Goal: Task Accomplishment & Management: Complete application form

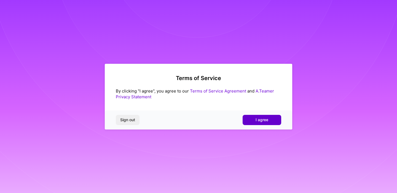
click at [265, 122] on span "I agree" at bounding box center [262, 120] width 13 height 6
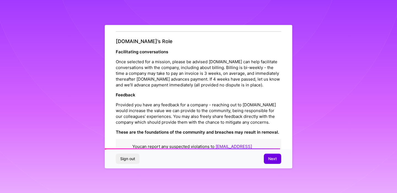
scroll to position [615, 0]
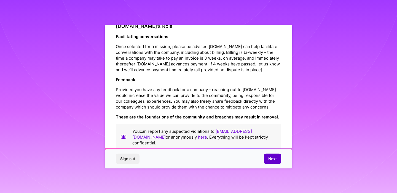
click at [276, 157] on span "Next" at bounding box center [272, 159] width 9 height 6
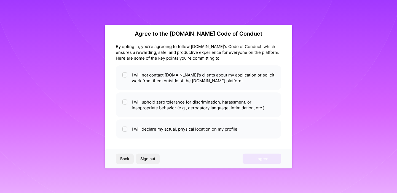
scroll to position [6, 0]
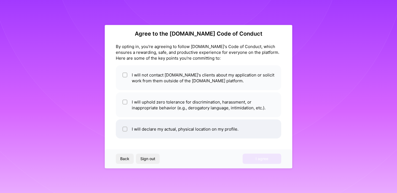
click at [124, 127] on input "checkbox" at bounding box center [126, 129] width 4 height 4
checkbox input "true"
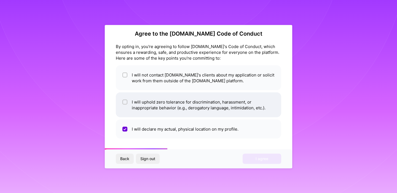
click at [124, 100] on input "checkbox" at bounding box center [126, 102] width 4 height 4
checkbox input "true"
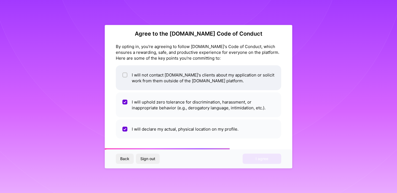
click at [125, 74] on input "checkbox" at bounding box center [126, 75] width 4 height 4
checkbox input "true"
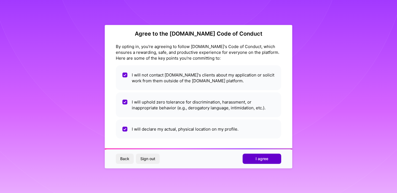
click at [264, 161] on span "I agree" at bounding box center [262, 159] width 13 height 6
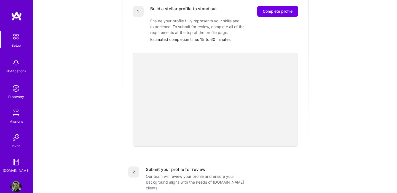
scroll to position [79, 0]
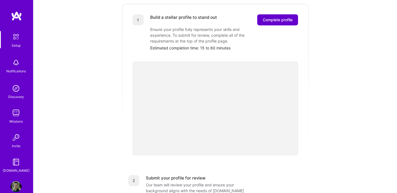
click at [268, 17] on span "Complete profile" at bounding box center [278, 20] width 30 height 6
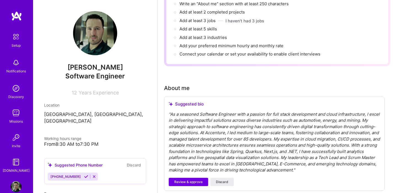
scroll to position [76, 0]
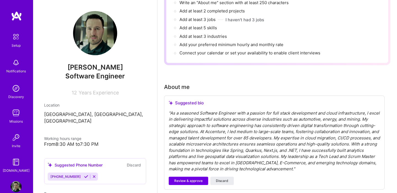
click at [209, 120] on div "" As a seasoned Software Engineer with a passion for full stack development and…" at bounding box center [274, 141] width 211 height 62
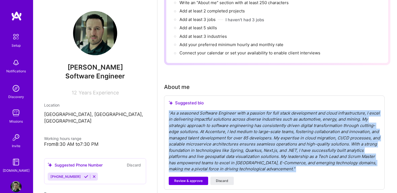
click at [209, 120] on div "" As a seasoned Software Engineer with a passion for full stack development and…" at bounding box center [274, 141] width 211 height 62
click at [194, 178] on span "Review & approve" at bounding box center [188, 180] width 28 height 5
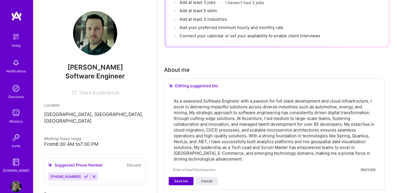
scroll to position [93, 0]
click at [184, 178] on span "Save bio" at bounding box center [181, 180] width 14 height 5
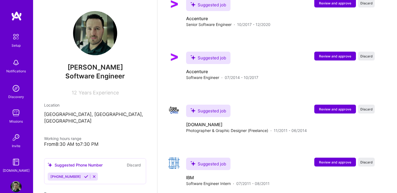
scroll to position [836, 0]
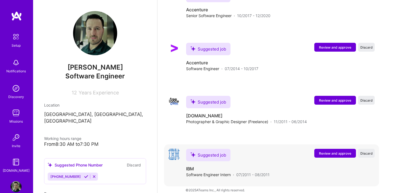
click at [320, 151] on span "Review and approve" at bounding box center [335, 153] width 32 height 5
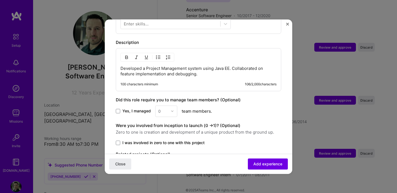
scroll to position [250, 0]
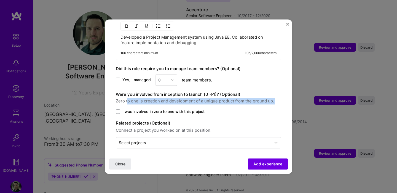
drag, startPoint x: 127, startPoint y: 95, endPoint x: 204, endPoint y: 102, distance: 77.5
click at [205, 102] on div "Were you involved from inception to launch (0 - > 1)? (Optional) Zero to one is…" at bounding box center [198, 102] width 165 height 23
click at [261, 164] on span "Add experience" at bounding box center [267, 164] width 29 height 6
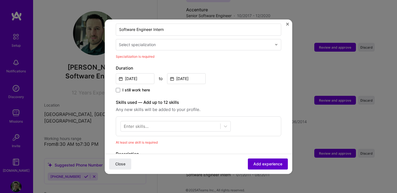
scroll to position [114, 0]
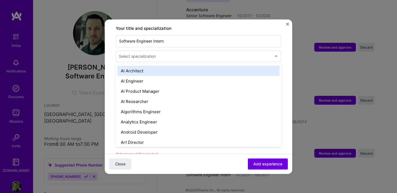
click at [203, 53] on input "text" at bounding box center [196, 56] width 154 height 6
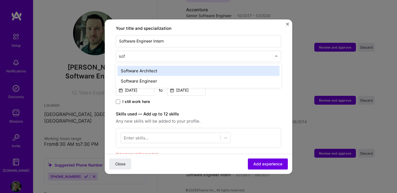
type input "soft"
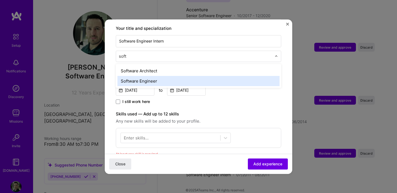
click at [129, 76] on div "Software Engineer" at bounding box center [198, 81] width 162 height 10
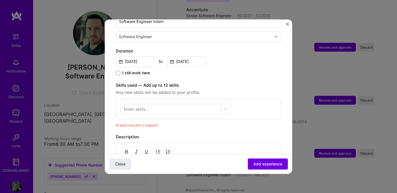
scroll to position [136, 0]
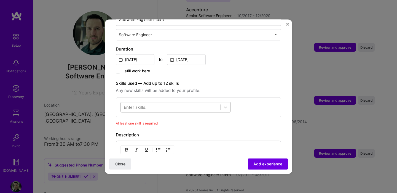
click at [150, 103] on div at bounding box center [171, 106] width 100 height 9
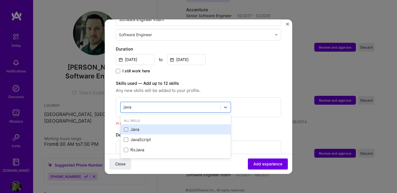
click at [133, 127] on div "Java" at bounding box center [176, 130] width 104 height 6
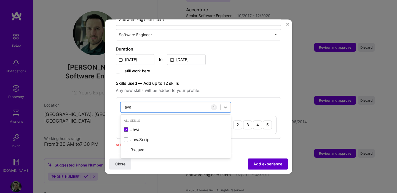
type input "java"
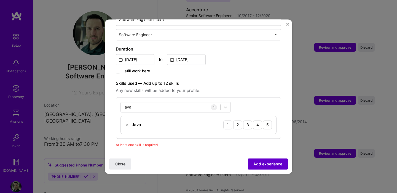
click at [270, 167] on button "Add experience" at bounding box center [268, 163] width 40 height 11
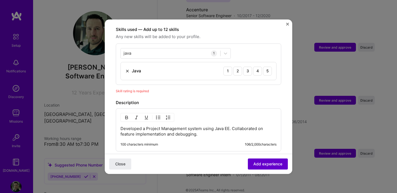
scroll to position [191, 0]
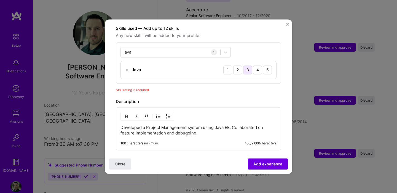
click at [251, 65] on div "3" at bounding box center [247, 69] width 9 height 9
click at [257, 61] on div "Java 1 2 3 4 5" at bounding box center [199, 70] width 156 height 18
click at [256, 65] on div "4" at bounding box center [257, 69] width 9 height 9
click at [266, 162] on span "Add experience" at bounding box center [267, 164] width 29 height 6
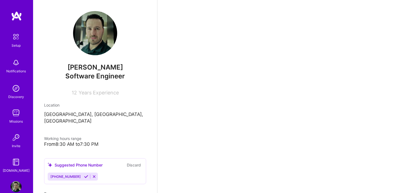
scroll to position [836, 0]
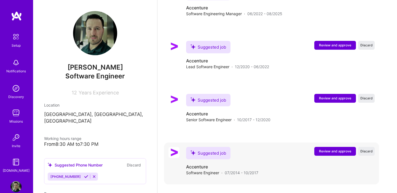
click at [320, 149] on span "Review and approve" at bounding box center [335, 151] width 32 height 5
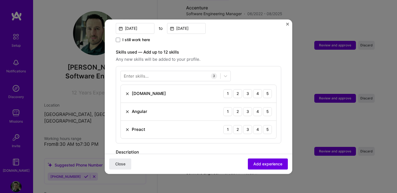
scroll to position [167, 0]
click at [176, 71] on div at bounding box center [171, 75] width 100 height 9
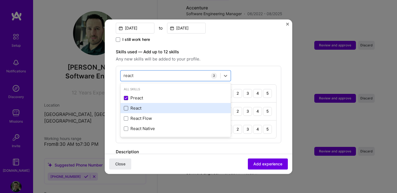
click at [125, 106] on span at bounding box center [126, 108] width 4 height 4
click at [0, 0] on input "checkbox" at bounding box center [0, 0] width 0 height 0
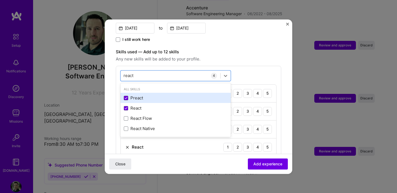
click at [126, 96] on span at bounding box center [126, 98] width 4 height 4
click at [0, 0] on input "checkbox" at bounding box center [0, 0] width 0 height 0
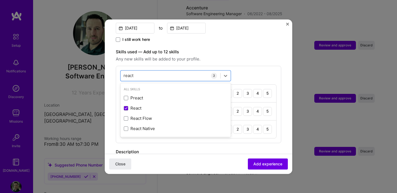
type input "react"
click at [116, 129] on div "option Preact, deselected. option React selected, 0 of 2. 4 results available f…" at bounding box center [198, 104] width 165 height 77
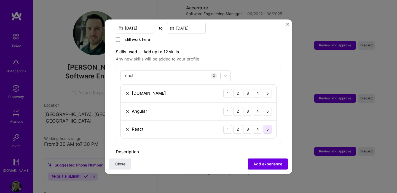
click at [267, 125] on div "5" at bounding box center [267, 129] width 9 height 9
click at [259, 107] on div "4" at bounding box center [257, 111] width 9 height 9
click at [266, 89] on div "5" at bounding box center [267, 93] width 9 height 9
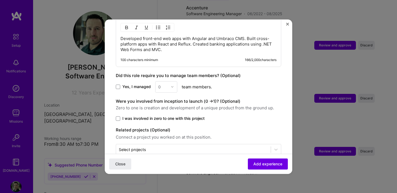
scroll to position [313, 0]
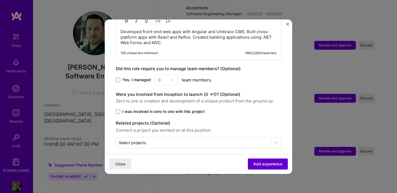
click at [261, 165] on span "Add experience" at bounding box center [267, 164] width 29 height 6
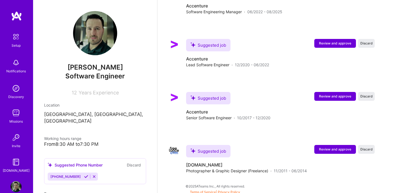
scroll to position [926, 0]
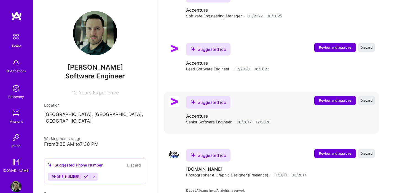
click at [326, 98] on span "Review and approve" at bounding box center [335, 100] width 32 height 5
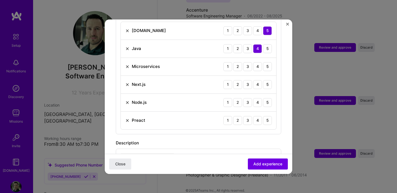
scroll to position [234, 0]
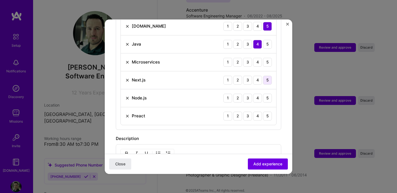
click at [266, 76] on div "5" at bounding box center [267, 80] width 9 height 9
click at [265, 93] on div "5" at bounding box center [267, 97] width 9 height 9
click at [127, 114] on img at bounding box center [127, 116] width 4 height 4
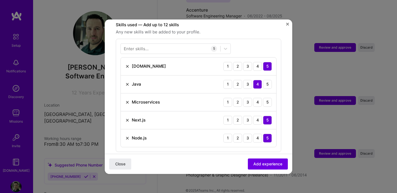
scroll to position [193, 0]
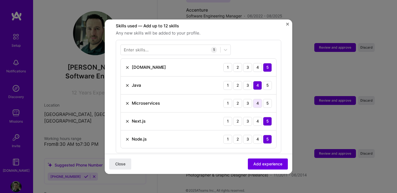
click at [257, 99] on div "4" at bounding box center [257, 103] width 9 height 9
click at [264, 82] on div "5" at bounding box center [267, 85] width 9 height 9
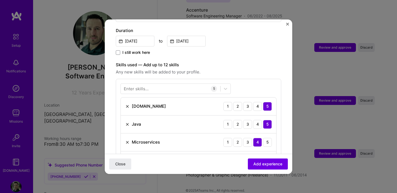
scroll to position [152, 0]
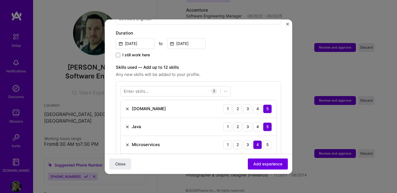
click at [127, 106] on img at bounding box center [127, 108] width 4 height 4
click at [136, 89] on div at bounding box center [171, 90] width 100 height 9
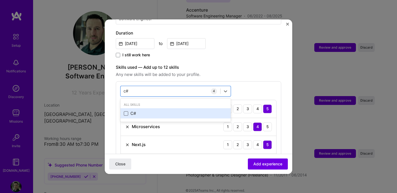
click at [127, 111] on span at bounding box center [126, 113] width 4 height 4
click at [0, 0] on input "checkbox" at bounding box center [0, 0] width 0 height 0
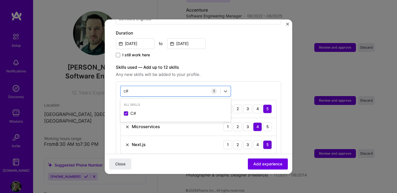
type input "c#"
click at [115, 106] on form "Adding suggested job This job is suggested based on your LinkedIn, resume or [D…" at bounding box center [198, 129] width 187 height 503
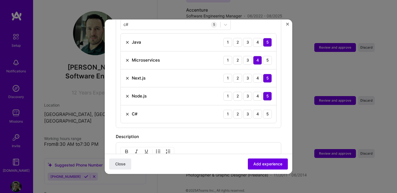
scroll to position [229, 0]
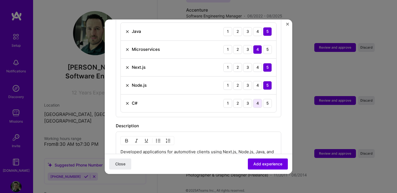
click at [258, 99] on div "4" at bounding box center [257, 103] width 9 height 9
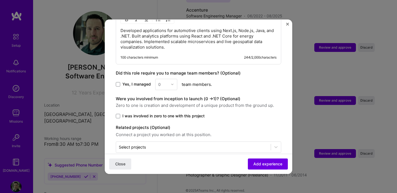
scroll to position [355, 0]
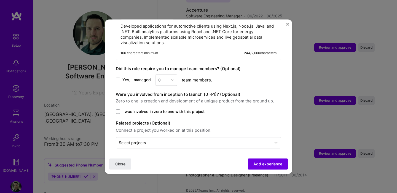
click at [170, 74] on div "0" at bounding box center [166, 79] width 22 height 11
click at [173, 75] on div "0" at bounding box center [166, 79] width 22 height 11
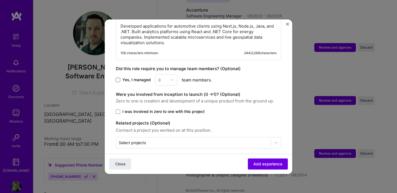
click at [117, 77] on span at bounding box center [118, 79] width 4 height 4
click at [0, 0] on input "Yes, I managed" at bounding box center [0, 0] width 0 height 0
click at [172, 78] on img at bounding box center [172, 79] width 3 height 3
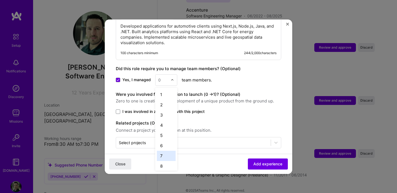
click at [163, 152] on div "7" at bounding box center [166, 156] width 19 height 10
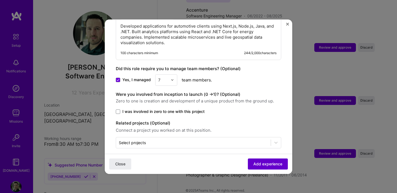
click at [262, 164] on span "Add experience" at bounding box center [267, 164] width 29 height 6
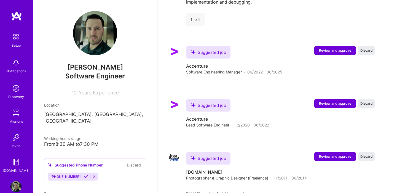
scroll to position [942, 0]
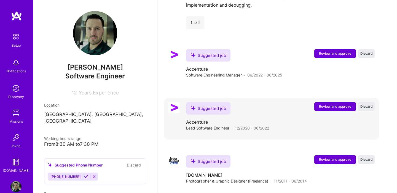
click at [330, 104] on span "Review and approve" at bounding box center [335, 106] width 32 height 5
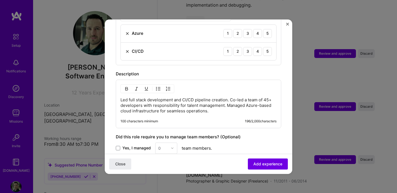
scroll to position [228, 0]
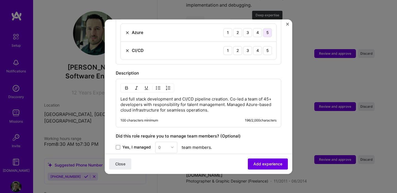
click at [270, 28] on div "5" at bounding box center [267, 32] width 9 height 9
click at [269, 46] on div "5" at bounding box center [267, 50] width 9 height 9
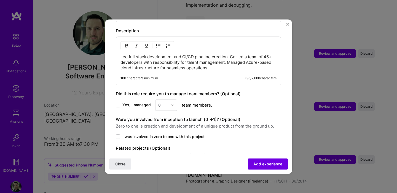
scroll to position [271, 0]
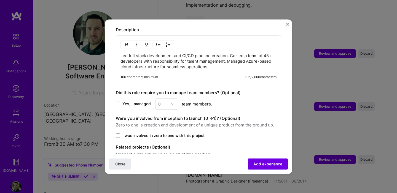
click at [135, 101] on span "Yes, I managed" at bounding box center [136, 104] width 28 height 6
click at [0, 0] on input "Yes, I managed" at bounding box center [0, 0] width 0 height 0
click at [170, 102] on div "0" at bounding box center [163, 103] width 15 height 11
click at [164, 161] on div "12" at bounding box center [166, 166] width 19 height 10
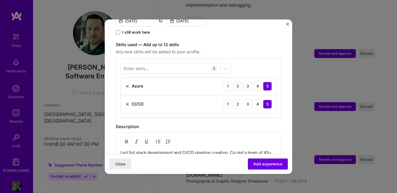
scroll to position [170, 0]
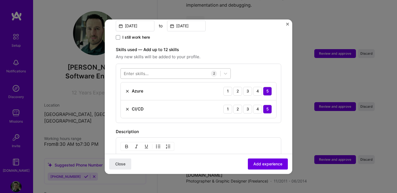
click at [157, 69] on div at bounding box center [171, 73] width 100 height 9
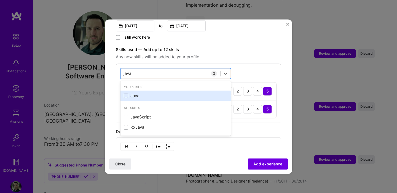
click at [124, 93] on span at bounding box center [126, 95] width 4 height 4
click at [0, 0] on input "checkbox" at bounding box center [0, 0] width 0 height 0
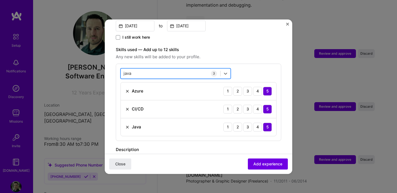
click at [135, 70] on div "java java" at bounding box center [171, 73] width 100 height 9
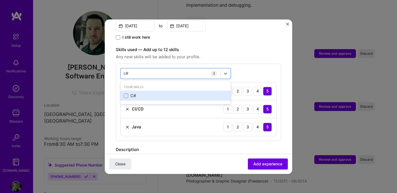
click at [131, 93] on div "C#" at bounding box center [175, 96] width 110 height 10
click at [124, 93] on span at bounding box center [126, 95] width 4 height 4
click at [0, 0] on input "checkbox" at bounding box center [0, 0] width 0 height 0
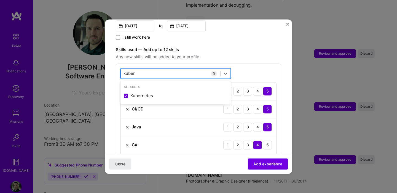
click at [143, 69] on div "[PERSON_NAME]" at bounding box center [171, 73] width 100 height 9
type input "nest"
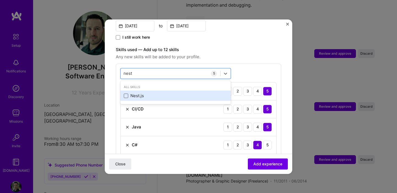
click at [124, 93] on span at bounding box center [126, 95] width 4 height 4
click at [0, 0] on input "checkbox" at bounding box center [0, 0] width 0 height 0
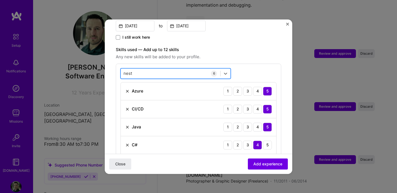
click at [144, 69] on div "nest nest" at bounding box center [171, 73] width 100 height 9
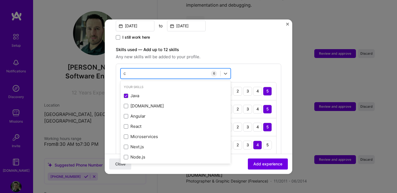
type input "c#"
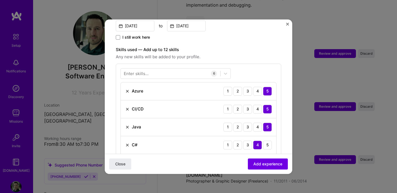
click at [287, 64] on form "Adding suggested job This job is suggested based on your LinkedIn, resume or [D…" at bounding box center [198, 119] width 187 height 516
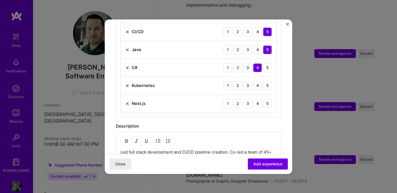
scroll to position [248, 0]
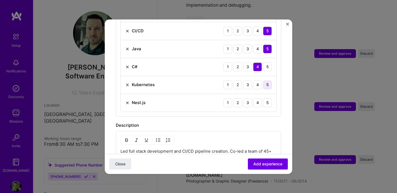
click at [265, 80] on div "5" at bounding box center [267, 84] width 9 height 9
click at [266, 98] on div "5" at bounding box center [267, 102] width 9 height 9
click at [261, 165] on span "Add experience" at bounding box center [267, 164] width 29 height 6
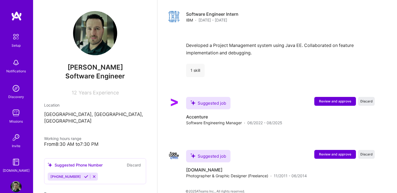
scroll to position [988, 0]
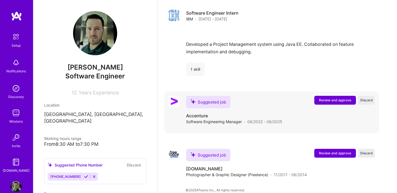
click at [330, 98] on span "Review and approve" at bounding box center [335, 100] width 32 height 5
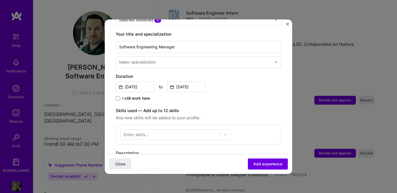
scroll to position [122, 0]
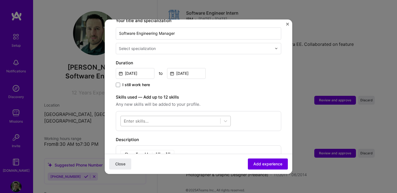
click at [183, 116] on div at bounding box center [171, 120] width 100 height 9
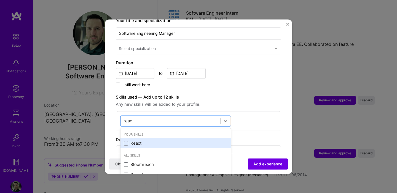
click at [139, 140] on div "React" at bounding box center [176, 143] width 104 height 6
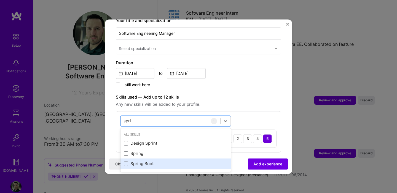
click at [132, 161] on div "Spring Boot" at bounding box center [176, 164] width 104 height 6
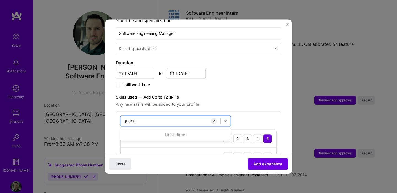
type input "quarkus"
type input "azure"
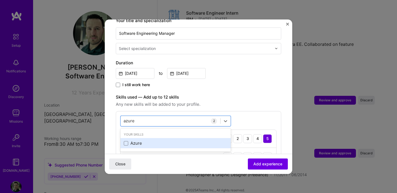
click at [156, 140] on div "Azure" at bounding box center [176, 143] width 104 height 6
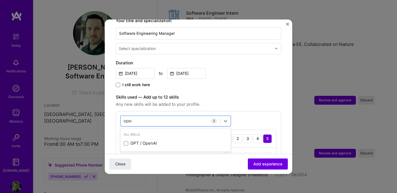
type input "opena"
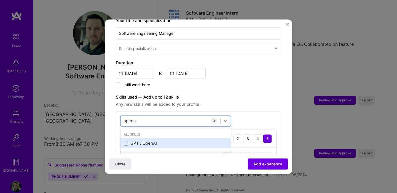
click at [138, 140] on div "GPT / OpenAI" at bounding box center [176, 143] width 104 height 6
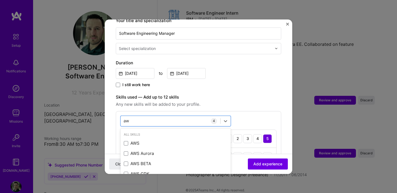
type input "aws"
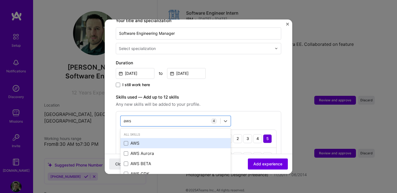
click at [134, 140] on div "AWS" at bounding box center [175, 143] width 110 height 10
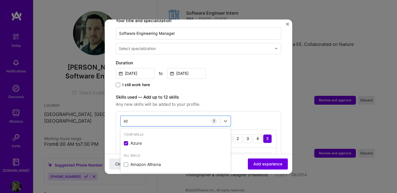
scroll to position [0, 0]
type input "azure"
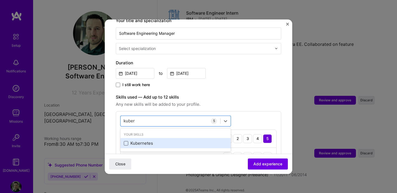
click at [124, 141] on span at bounding box center [126, 143] width 4 height 4
click at [0, 0] on input "checkbox" at bounding box center [0, 0] width 0 height 0
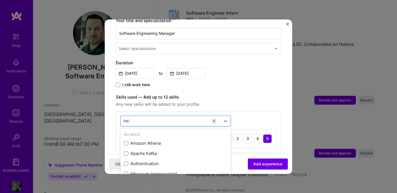
type input "helm"
click at [271, 94] on label "Skills used — Add up to 12 skills" at bounding box center [198, 97] width 165 height 7
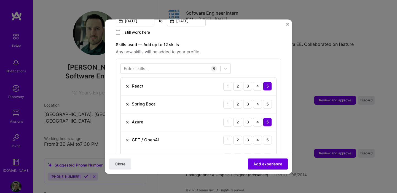
scroll to position [176, 0]
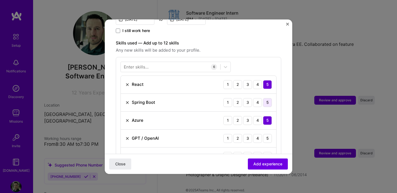
click at [270, 98] on div "5" at bounding box center [267, 102] width 9 height 9
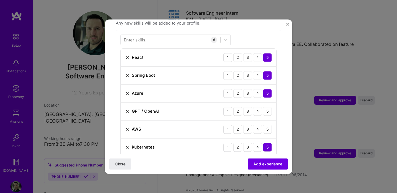
scroll to position [204, 0]
click at [260, 106] on div "4" at bounding box center [257, 110] width 9 height 9
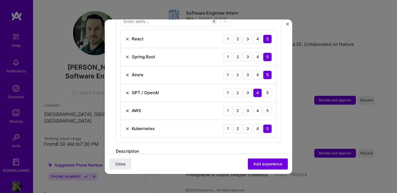
scroll to position [230, 0]
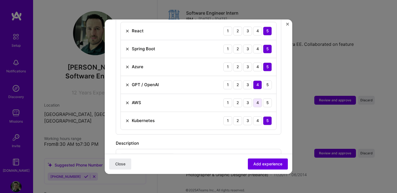
click at [257, 98] on div "4" at bounding box center [257, 102] width 9 height 9
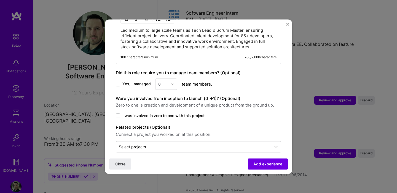
scroll to position [373, 0]
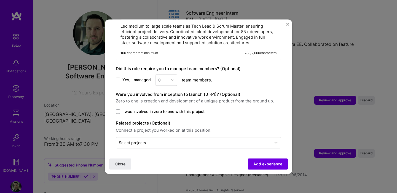
click at [139, 77] on span "Yes, I managed" at bounding box center [136, 80] width 28 height 6
click at [0, 0] on input "Yes, I managed" at bounding box center [0, 0] width 0 height 0
click at [166, 77] on input "text" at bounding box center [163, 80] width 10 height 6
click at [167, 97] on div "20" at bounding box center [166, 102] width 19 height 10
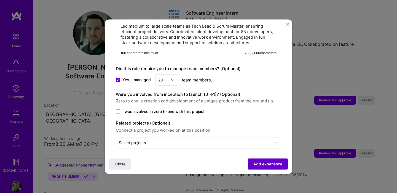
click at [268, 160] on button "Add experience" at bounding box center [268, 163] width 40 height 11
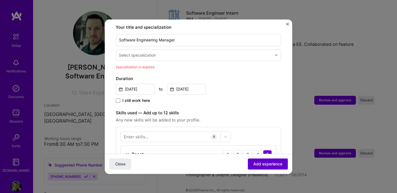
scroll to position [114, 0]
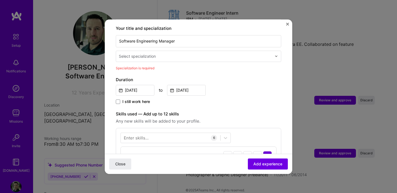
click at [214, 51] on div "Select specialization" at bounding box center [195, 56] width 159 height 11
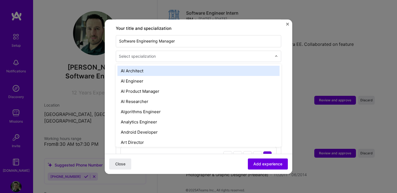
type input "w"
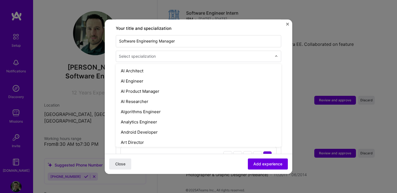
type input "f"
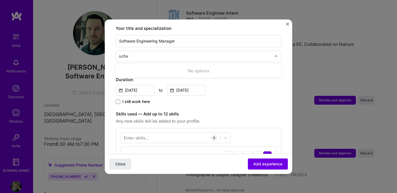
type input "sof"
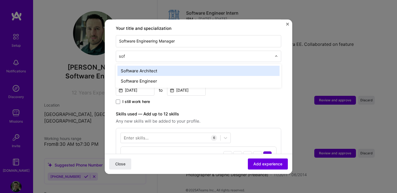
click at [189, 68] on div "Software Architect" at bounding box center [198, 71] width 162 height 10
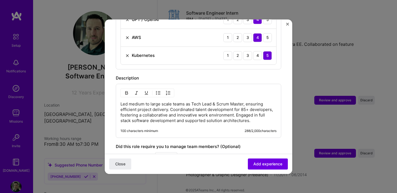
scroll to position [373, 0]
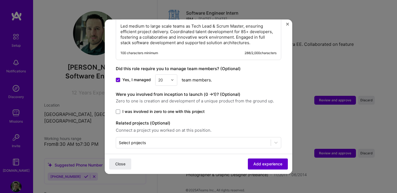
click at [263, 164] on span "Add experience" at bounding box center [267, 164] width 29 height 6
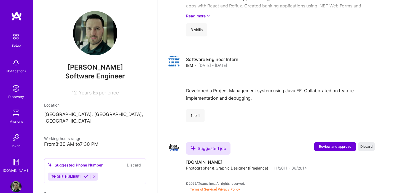
scroll to position [1027, 0]
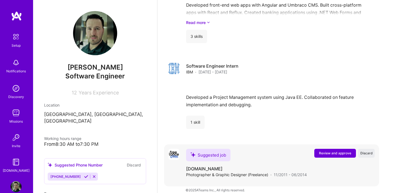
click at [332, 151] on span "Review and approve" at bounding box center [335, 153] width 32 height 5
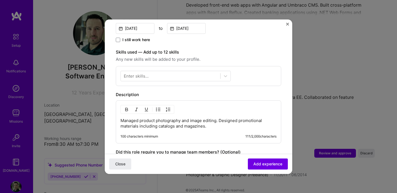
scroll to position [168, 0]
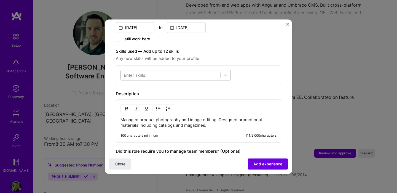
click at [181, 70] on div at bounding box center [171, 74] width 100 height 9
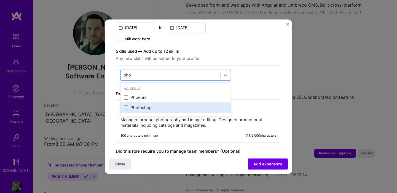
click at [147, 105] on div "Photoshop" at bounding box center [176, 108] width 104 height 6
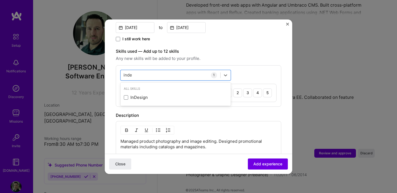
type input "indes"
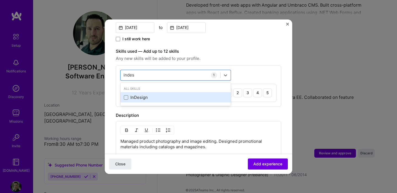
click at [137, 95] on div "InDesign" at bounding box center [176, 98] width 104 height 6
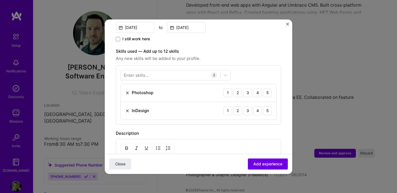
click at [284, 120] on form "Adding suggested job This job is suggested based on your LinkedIn, resume or [D…" at bounding box center [198, 81] width 187 height 439
click at [260, 88] on div "4" at bounding box center [257, 92] width 9 height 9
click at [260, 106] on div "4" at bounding box center [257, 110] width 9 height 9
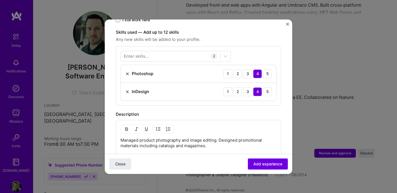
scroll to position [186, 0]
click at [266, 70] on div "5" at bounding box center [267, 74] width 9 height 9
click at [182, 52] on div at bounding box center [171, 56] width 100 height 9
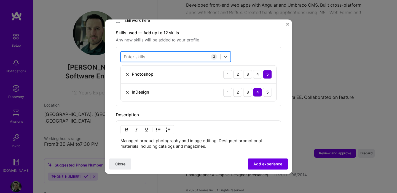
click at [182, 52] on div at bounding box center [171, 56] width 100 height 9
type input "photo"
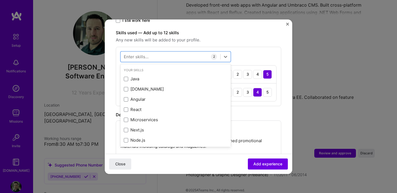
click at [285, 117] on form "Adding suggested job This job is suggested based on your LinkedIn, resume or [D…" at bounding box center [198, 63] width 187 height 439
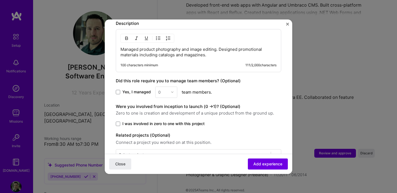
scroll to position [290, 0]
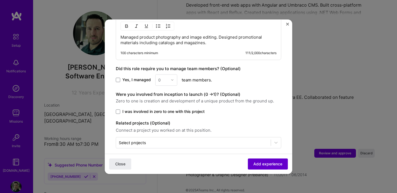
click at [259, 166] on span "Add experience" at bounding box center [267, 164] width 29 height 6
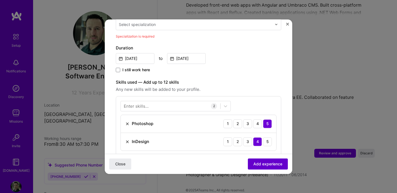
scroll to position [114, 0]
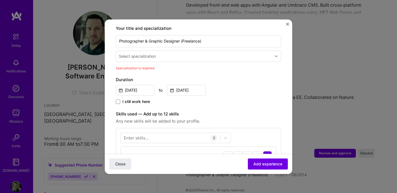
click at [202, 53] on input "text" at bounding box center [196, 56] width 154 height 6
type input "p"
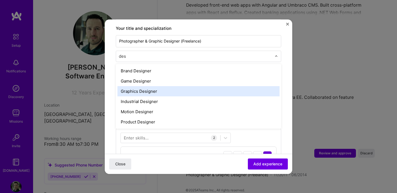
type input "desi"
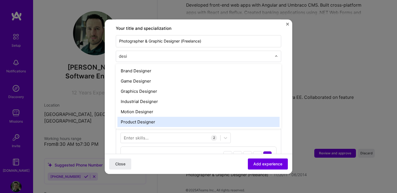
click at [185, 117] on div "Product Designer" at bounding box center [198, 122] width 162 height 10
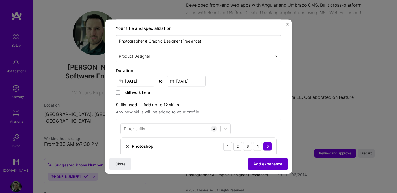
click at [264, 166] on button "Add experience" at bounding box center [268, 163] width 40 height 11
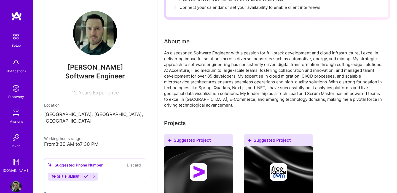
scroll to position [0, 0]
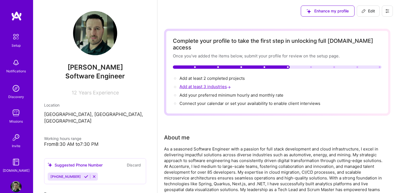
click at [192, 84] on span "Add at least 3 industries →" at bounding box center [206, 86] width 52 height 5
select select "US"
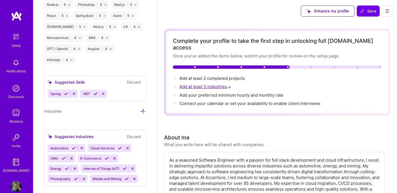
scroll to position [517, 0]
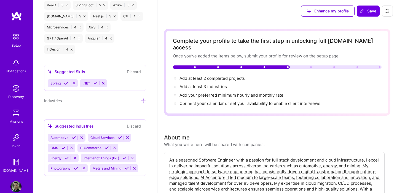
click at [73, 136] on icon at bounding box center [74, 137] width 4 height 4
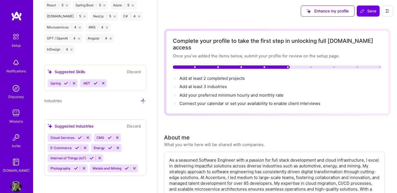
click at [77, 146] on icon at bounding box center [77, 148] width 4 height 4
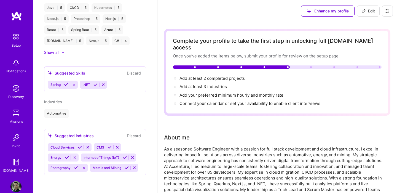
scroll to position [277, 0]
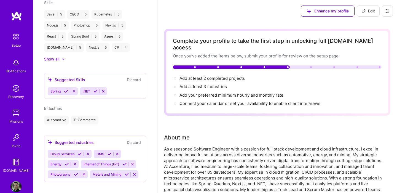
click at [127, 162] on icon at bounding box center [125, 164] width 4 height 4
click at [109, 162] on button at bounding box center [108, 164] width 7 height 5
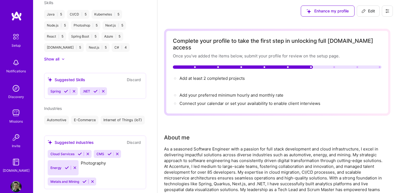
scroll to position [267, 0]
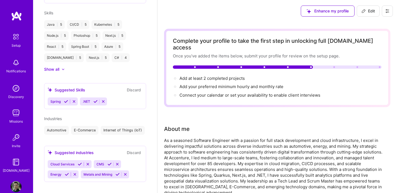
click at [68, 172] on icon at bounding box center [67, 174] width 4 height 4
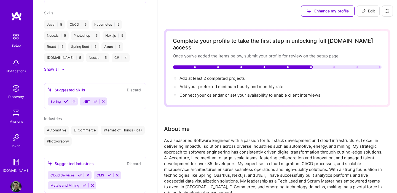
click at [83, 183] on icon at bounding box center [84, 185] width 4 height 4
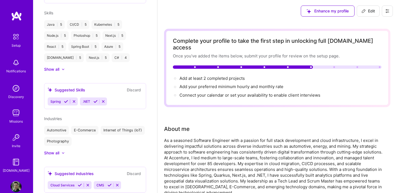
click at [80, 183] on icon at bounding box center [80, 185] width 4 height 4
click at [63, 183] on icon at bounding box center [63, 185] width 4 height 4
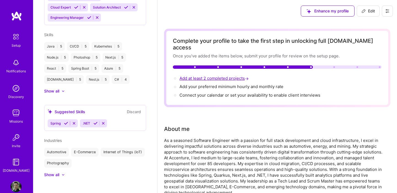
click at [213, 76] on span "Add at least 2 completed projects →" at bounding box center [215, 78] width 70 height 5
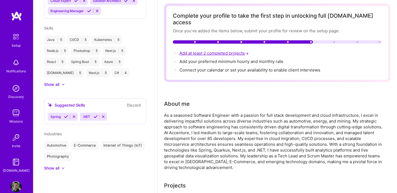
select select "US"
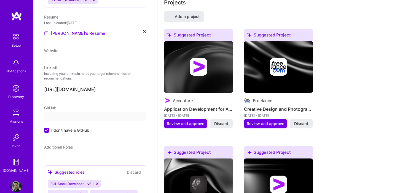
scroll to position [164, 0]
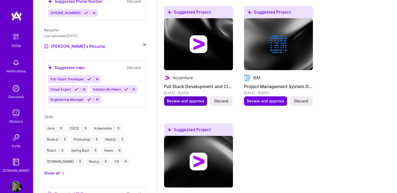
click at [196, 98] on span "Review and approve" at bounding box center [185, 101] width 37 height 6
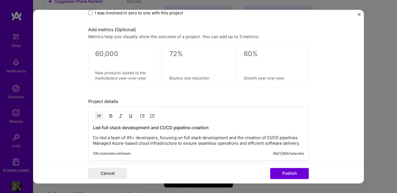
scroll to position [480, 0]
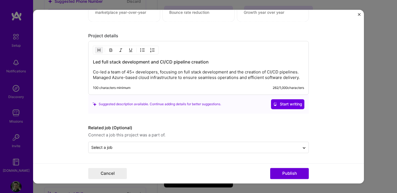
click at [357, 17] on form "Editing suggested project This project is suggested based on your LinkedIn, res…" at bounding box center [198, 96] width 331 height 173
click at [359, 13] on form "Editing suggested project This project is suggested based on your LinkedIn, res…" at bounding box center [198, 96] width 331 height 173
click at [359, 16] on button "Close" at bounding box center [359, 16] width 3 height 6
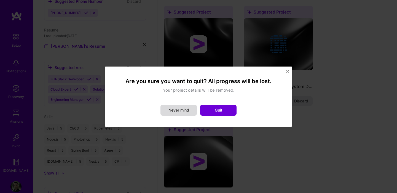
click at [165, 113] on button "Never mind" at bounding box center [178, 110] width 36 height 11
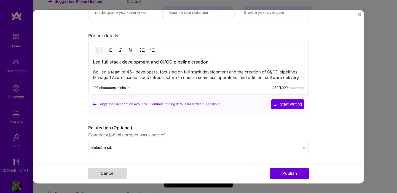
click at [100, 175] on button "Cancel" at bounding box center [107, 173] width 39 height 11
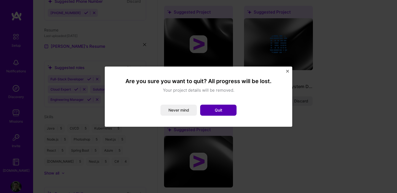
click at [205, 112] on button "Quit" at bounding box center [218, 110] width 36 height 11
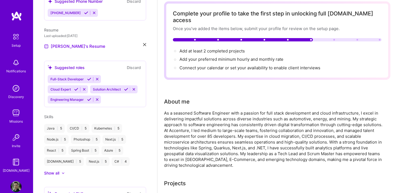
scroll to position [0, 0]
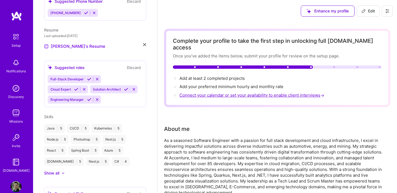
click at [214, 92] on span "Connect your calendar or set your availability to enable client interviews →" at bounding box center [253, 94] width 146 height 5
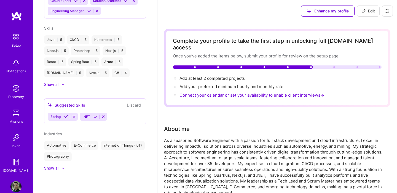
select select "US"
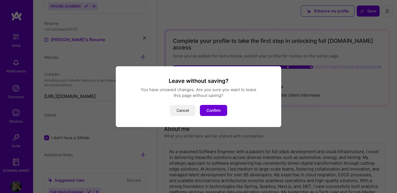
click at [180, 109] on button "Cancel" at bounding box center [183, 110] width 26 height 11
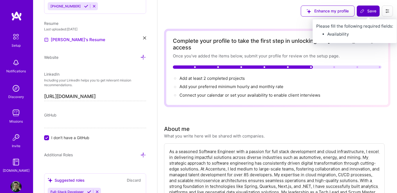
click at [368, 10] on span "Save" at bounding box center [368, 11] width 16 height 6
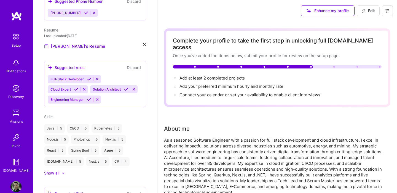
scroll to position [0, 0]
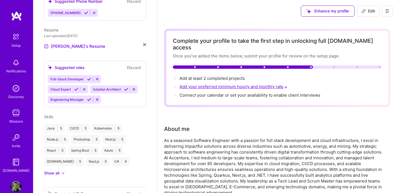
click at [280, 84] on span "Add your preferred minimum hourly and monthly rate →" at bounding box center [234, 86] width 109 height 5
select select "US"
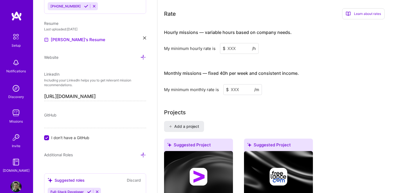
scroll to position [350, 0]
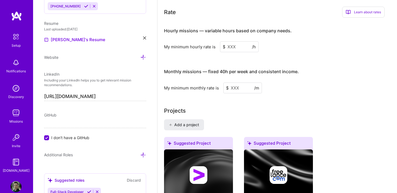
click at [239, 41] on input at bounding box center [239, 46] width 39 height 11
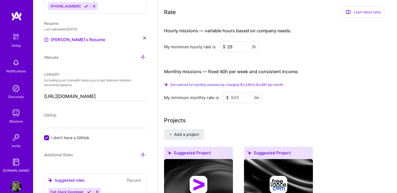
type input "2"
type input "30"
click at [292, 41] on div "My minimum hourly rate is $ 30 /h" at bounding box center [274, 46] width 221 height 11
click at [243, 92] on input at bounding box center [242, 97] width 39 height 11
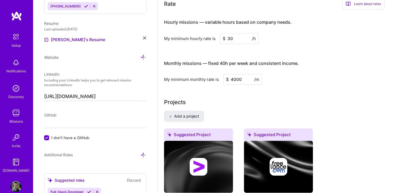
type input "4000"
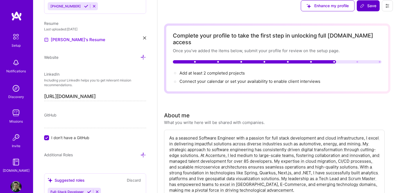
scroll to position [0, 0]
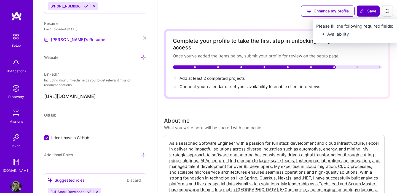
click at [366, 13] on span "Save" at bounding box center [368, 11] width 16 height 6
click at [365, 13] on span "Save" at bounding box center [368, 11] width 16 height 6
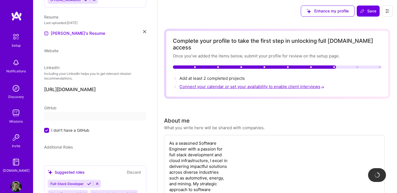
scroll to position [164, 0]
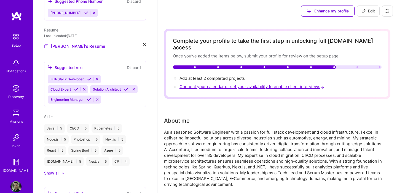
click at [261, 84] on span "Connect your calendar or set your availability to enable client interviews →" at bounding box center [253, 86] width 146 height 5
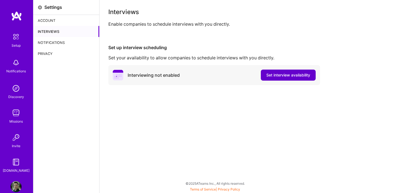
click at [272, 77] on span "Set interview availability" at bounding box center [288, 75] width 44 height 6
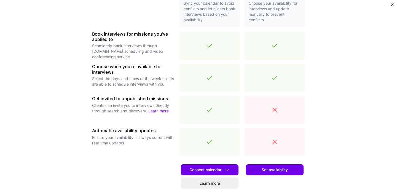
scroll to position [194, 0]
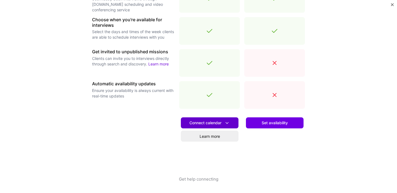
click at [219, 123] on span "Connect calendar" at bounding box center [209, 123] width 41 height 6
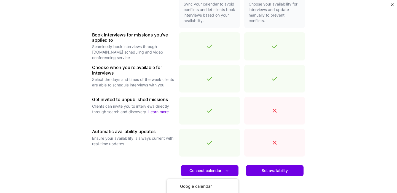
scroll to position [165, 0]
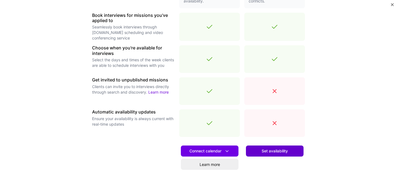
click at [266, 146] on button "Set availability" at bounding box center [275, 150] width 58 height 11
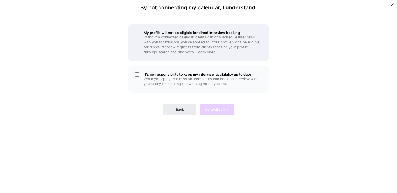
click at [154, 32] on h5 "My profile will not be eligible for direct interview booking" at bounding box center [203, 33] width 119 height 4
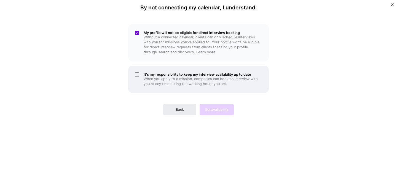
click at [145, 75] on h5 "It's my responsibility to keep my interview availability up to date" at bounding box center [203, 74] width 119 height 4
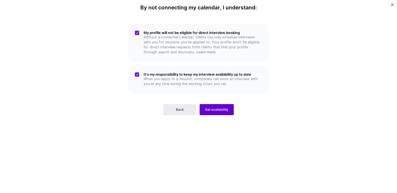
click at [210, 108] on span "Set availability" at bounding box center [216, 109] width 23 height 5
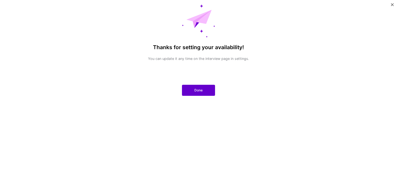
click at [194, 90] on button "Done" at bounding box center [198, 90] width 33 height 11
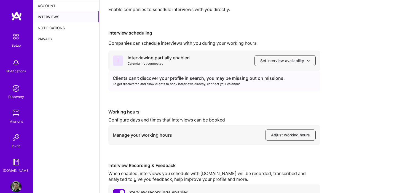
scroll to position [16, 0]
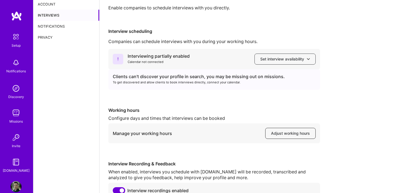
click at [282, 135] on span "Adjust working hours" at bounding box center [290, 133] width 39 height 6
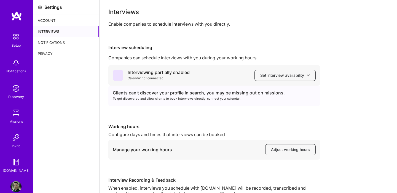
click at [17, 17] on img at bounding box center [16, 16] width 11 height 10
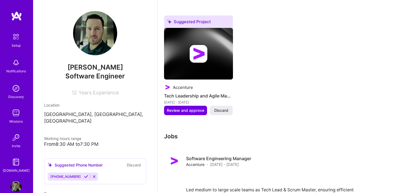
scroll to position [540, 0]
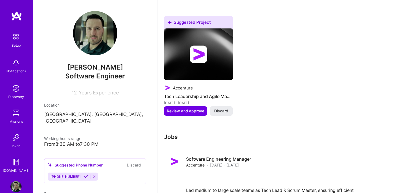
click at [84, 174] on icon at bounding box center [86, 176] width 4 height 4
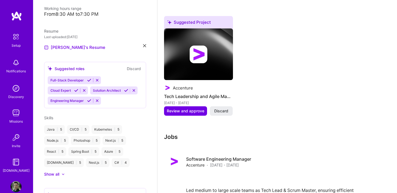
scroll to position [133, 0]
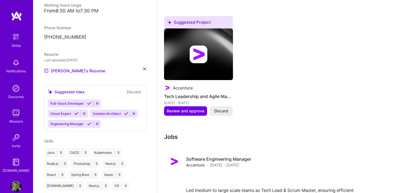
click at [77, 111] on icon at bounding box center [76, 113] width 4 height 4
click at [87, 101] on icon at bounding box center [89, 103] width 4 height 4
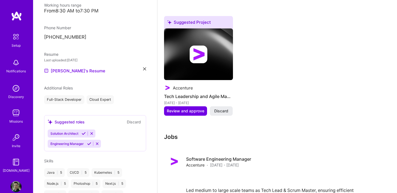
click at [84, 122] on div "Suggested roles Discard Solution Architect Engineering Manager" at bounding box center [95, 133] width 102 height 36
click at [84, 131] on icon at bounding box center [84, 133] width 4 height 4
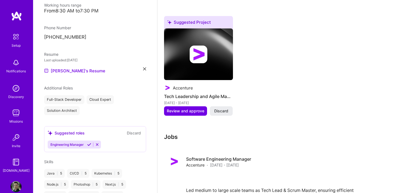
click at [88, 130] on div "Suggested roles Discard" at bounding box center [95, 133] width 95 height 6
click at [88, 142] on icon at bounding box center [89, 144] width 4 height 4
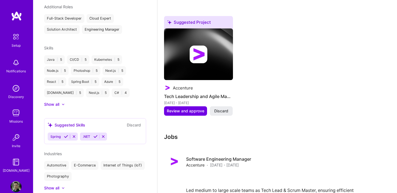
scroll to position [215, 0]
click at [68, 133] on icon at bounding box center [66, 135] width 4 height 4
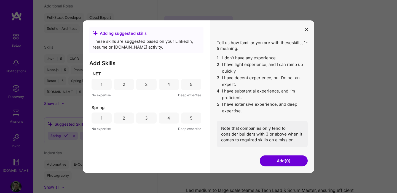
click at [191, 87] on div "5" at bounding box center [191, 84] width 20 height 11
click at [191, 119] on div "5" at bounding box center [191, 118] width 2 height 6
click at [281, 161] on button "Add (2)" at bounding box center [284, 160] width 48 height 11
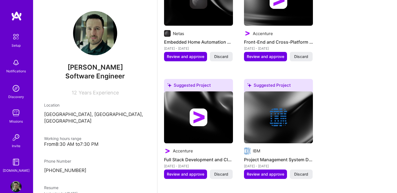
scroll to position [274, 0]
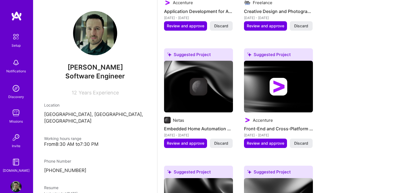
click at [15, 95] on div "Discovery" at bounding box center [16, 97] width 16 height 6
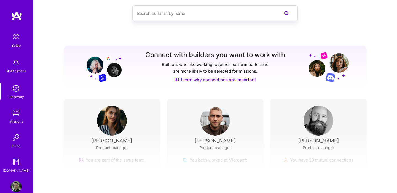
scroll to position [71, 0]
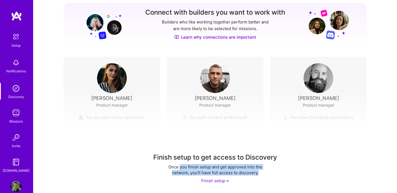
drag, startPoint x: 180, startPoint y: 168, endPoint x: 262, endPoint y: 178, distance: 82.5
click at [262, 178] on div "Finish setup to get access to Discovery Once you finish setup and get approved …" at bounding box center [215, 168] width 124 height 31
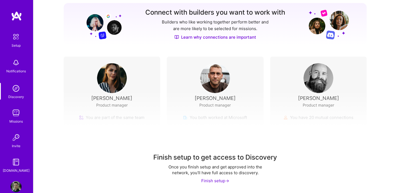
click at [219, 178] on div "Finish setup ->" at bounding box center [215, 181] width 28 height 6
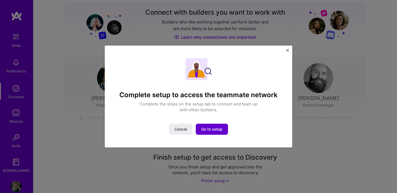
click at [218, 132] on span "Go to setup" at bounding box center [211, 129] width 21 height 6
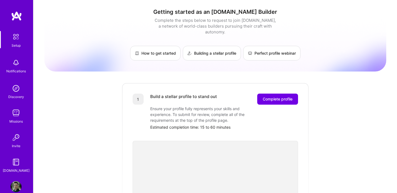
click at [266, 85] on div "1 Build a stellar profile to stand out Complete profile Ensure your profile ful…" at bounding box center [215, 158] width 187 height 152
click at [270, 87] on div "1 Build a stellar profile to stand out Complete profile Ensure your profile ful…" at bounding box center [215, 158] width 187 height 152
click at [275, 96] on span "Complete profile" at bounding box center [278, 99] width 30 height 6
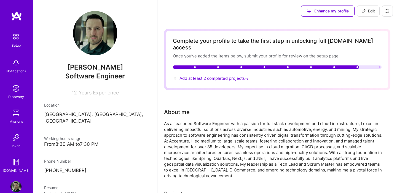
click at [204, 76] on span "Add at least 2 completed projects →" at bounding box center [215, 78] width 70 height 5
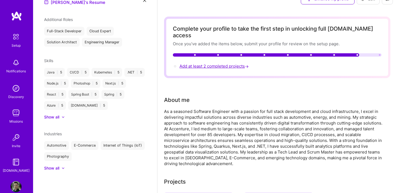
select select "TR"
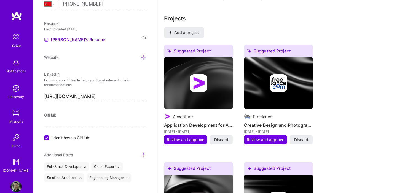
scroll to position [433, 0]
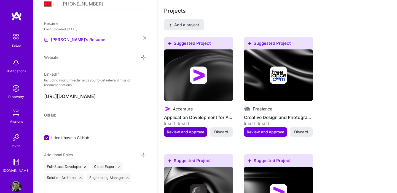
click at [185, 129] on span "Review and approve" at bounding box center [185, 132] width 37 height 6
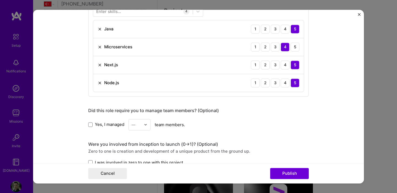
scroll to position [300, 0]
click at [103, 125] on span "Yes, I managed" at bounding box center [110, 124] width 30 height 6
click at [0, 0] on input "Yes, I managed" at bounding box center [0, 0] width 0 height 0
click at [145, 126] on div at bounding box center [147, 124] width 6 height 11
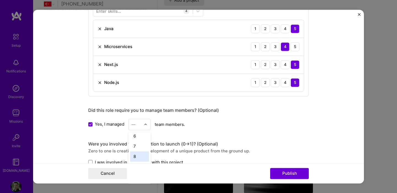
scroll to position [55, 0]
click at [137, 148] on div "7" at bounding box center [139, 145] width 19 height 10
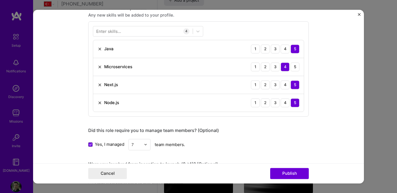
scroll to position [277, 0]
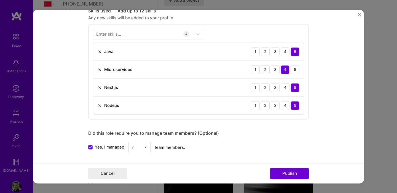
click at [120, 36] on div "Enter skills..." at bounding box center [108, 34] width 25 height 6
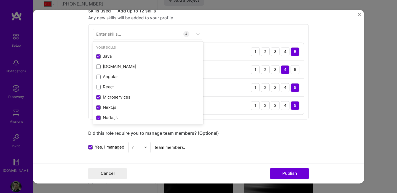
click at [117, 35] on div "Enter skills..." at bounding box center [108, 34] width 25 height 6
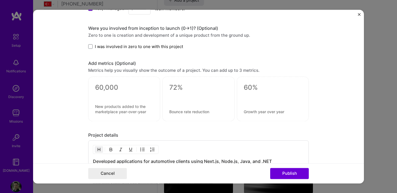
scroll to position [418, 0]
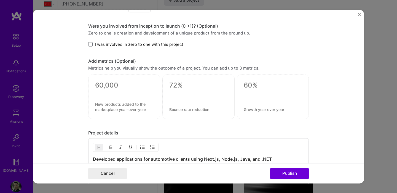
click at [109, 87] on textarea at bounding box center [124, 85] width 58 height 8
click at [76, 90] on form "Editing suggested project This project is suggested based on your LinkedIn, res…" at bounding box center [198, 96] width 331 height 173
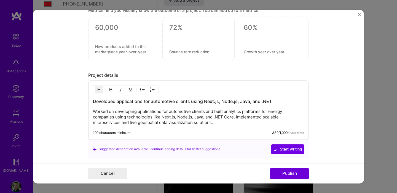
scroll to position [521, 0]
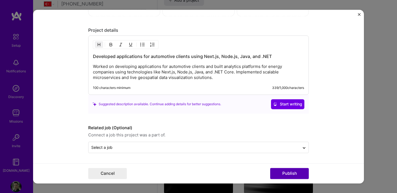
click at [280, 173] on button "Publish" at bounding box center [289, 173] width 39 height 11
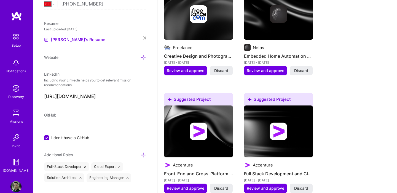
scroll to position [497, 0]
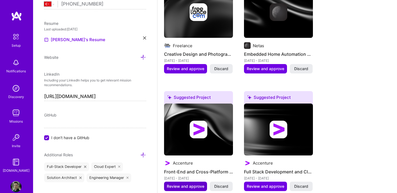
click at [186, 183] on span "Review and approve" at bounding box center [185, 186] width 37 height 6
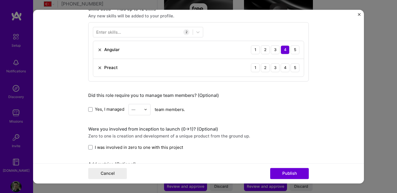
scroll to position [280, 0]
click at [101, 67] on img at bounding box center [100, 67] width 4 height 4
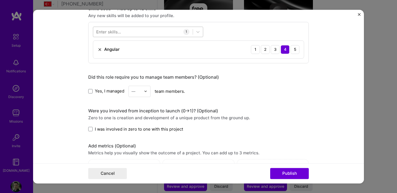
click at [114, 35] on div at bounding box center [143, 31] width 100 height 9
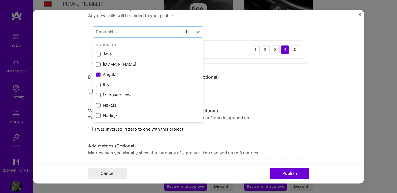
click at [114, 35] on div at bounding box center [143, 31] width 100 height 9
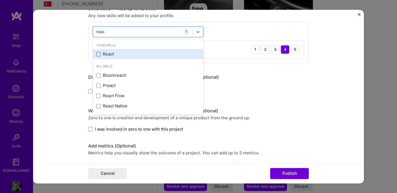
click at [100, 53] on span at bounding box center [98, 54] width 4 height 4
click at [0, 0] on input "checkbox" at bounding box center [0, 0] width 0 height 0
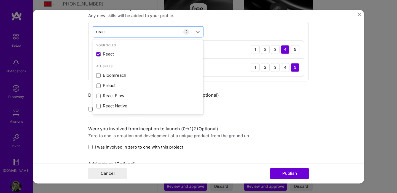
click at [69, 47] on form "Editing suggested project This project is suggested based on your LinkedIn, res…" at bounding box center [198, 96] width 331 height 173
click at [111, 30] on div "reac reac" at bounding box center [143, 31] width 100 height 9
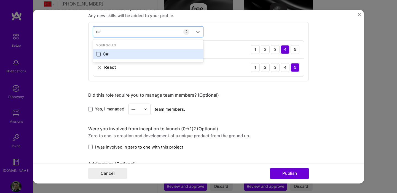
click at [98, 55] on span at bounding box center [98, 54] width 4 height 4
click at [0, 0] on input "checkbox" at bounding box center [0, 0] width 0 height 0
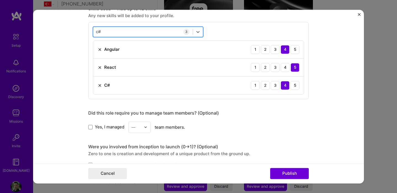
click at [109, 33] on div "c# c#" at bounding box center [143, 31] width 100 height 9
type input "c"
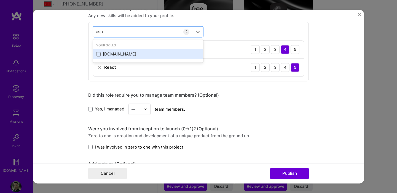
click at [102, 51] on div "[DOMAIN_NAME]" at bounding box center [148, 54] width 104 height 6
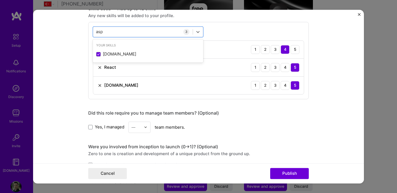
type input "asp"
click at [69, 67] on form "Editing suggested project This project is suggested based on your LinkedIn, res…" at bounding box center [198, 96] width 331 height 173
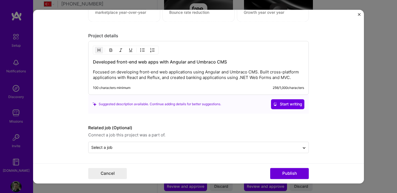
scroll to position [497, 0]
click at [276, 174] on button "Publish" at bounding box center [289, 173] width 39 height 11
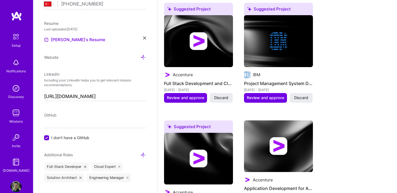
scroll to position [578, 0]
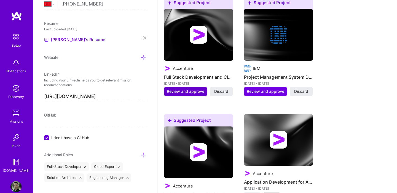
click at [194, 92] on span "Review and approve" at bounding box center [185, 92] width 37 height 6
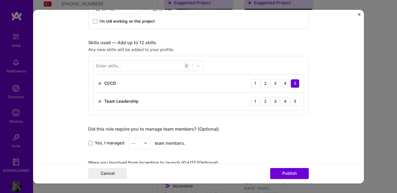
scroll to position [239, 0]
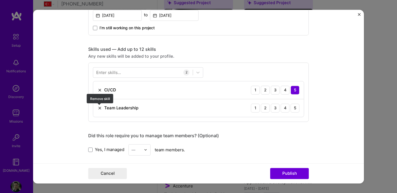
click at [99, 109] on img at bounding box center [100, 108] width 4 height 4
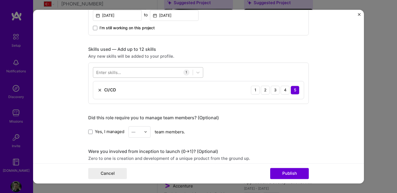
click at [123, 74] on div at bounding box center [143, 72] width 100 height 9
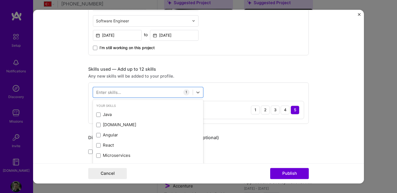
scroll to position [220, 0]
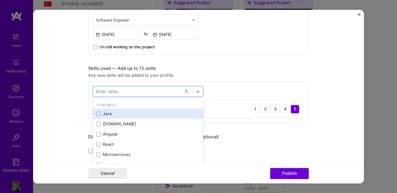
click at [103, 114] on div "Java" at bounding box center [148, 114] width 104 height 6
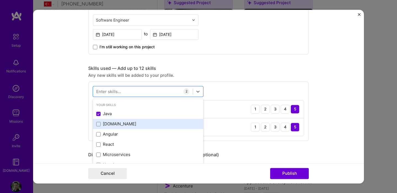
click at [101, 127] on div "[DOMAIN_NAME]" at bounding box center [148, 124] width 104 height 6
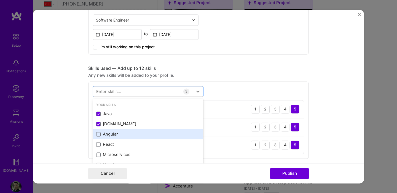
click at [99, 137] on div "Angular" at bounding box center [148, 134] width 104 height 6
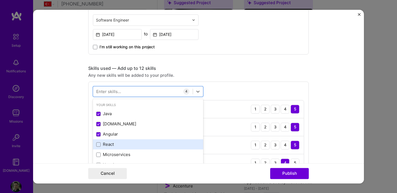
click at [99, 140] on div "React" at bounding box center [148, 144] width 110 height 10
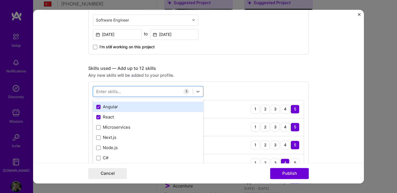
scroll to position [28, 0]
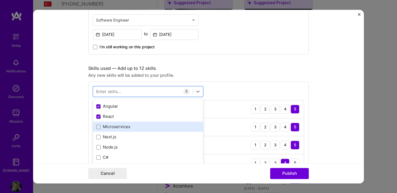
click at [104, 127] on div "Microservices" at bounding box center [148, 127] width 104 height 6
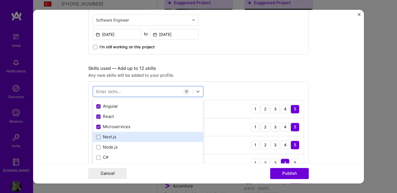
click at [103, 135] on div "Next.js" at bounding box center [148, 137] width 104 height 6
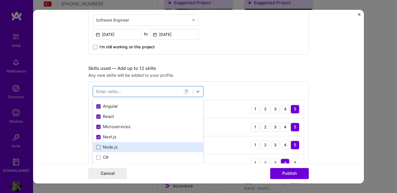
click at [98, 149] on span at bounding box center [98, 147] width 4 height 4
click at [0, 0] on input "checkbox" at bounding box center [0, 0] width 0 height 0
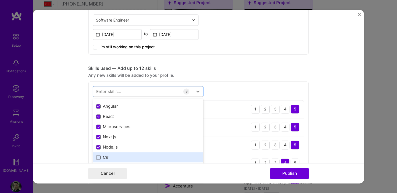
click at [98, 153] on div "C#" at bounding box center [148, 157] width 110 height 10
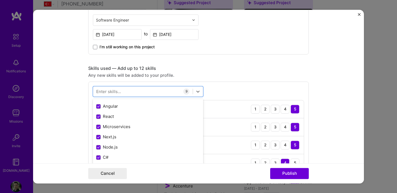
click at [81, 152] on form "Editing suggested project This project is suggested based on your LinkedIn, res…" at bounding box center [198, 96] width 331 height 173
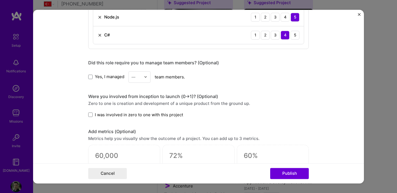
scroll to position [416, 0]
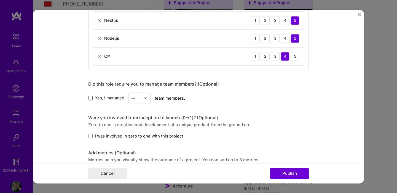
click at [89, 100] on span at bounding box center [90, 98] width 4 height 4
click at [0, 0] on input "Yes, I managed" at bounding box center [0, 0] width 0 height 0
click at [136, 101] on input "text" at bounding box center [137, 98] width 10 height 6
click at [142, 157] on div "12" at bounding box center [139, 156] width 19 height 10
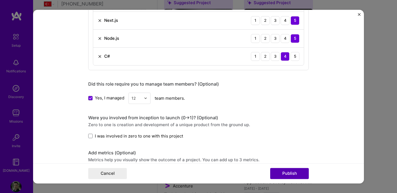
click at [283, 171] on button "Publish" at bounding box center [289, 173] width 39 height 11
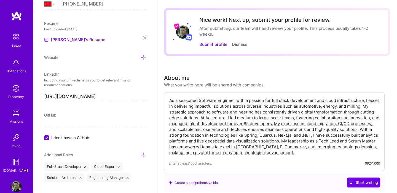
scroll to position [0, 0]
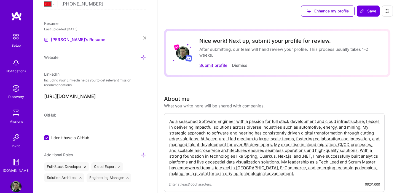
click at [208, 64] on button "Submit profile" at bounding box center [213, 65] width 28 height 6
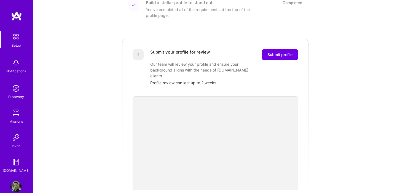
scroll to position [91, 0]
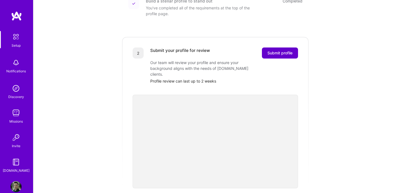
click at [278, 50] on span "Submit profile" at bounding box center [279, 53] width 25 height 6
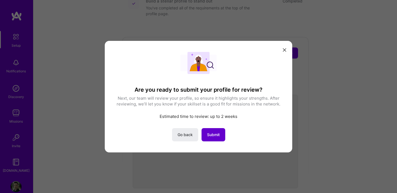
click at [218, 135] on span "Submit" at bounding box center [213, 135] width 13 height 6
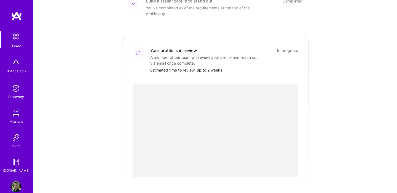
scroll to position [208, 0]
